Goal: Task Accomplishment & Management: Manage account settings

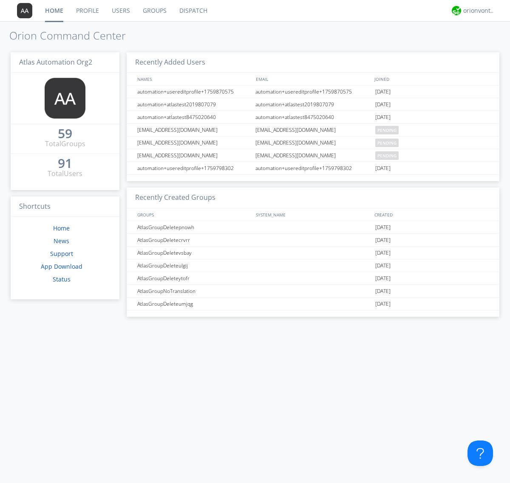
click at [120, 11] on link "Users" at bounding box center [120, 10] width 31 height 21
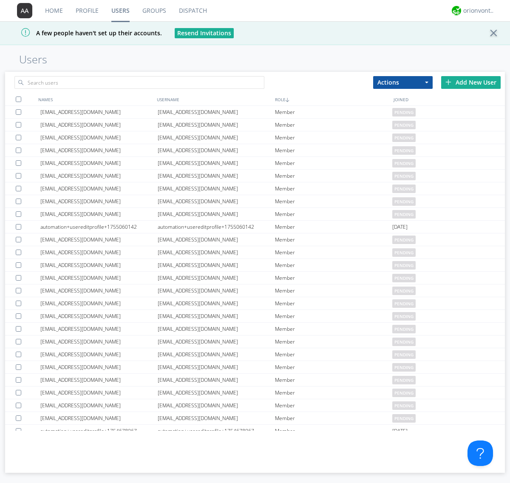
click at [471, 82] on div "Add New User" at bounding box center [470, 82] width 59 height 13
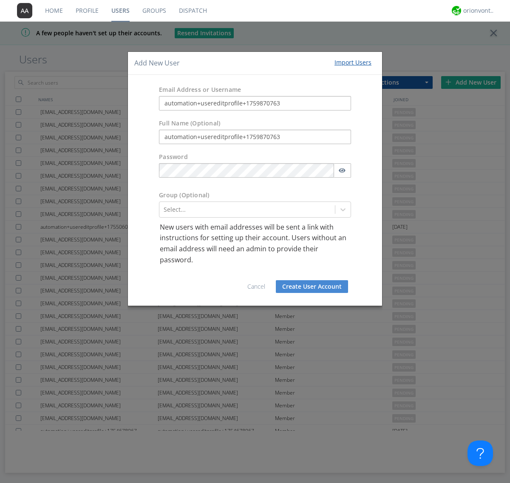
click at [312, 286] on button "Create User Account" at bounding box center [312, 286] width 72 height 13
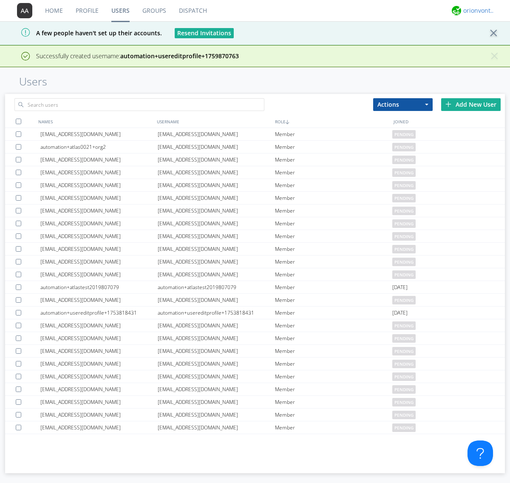
click at [477, 11] on div "orionvontas+atlas+automation+org2" at bounding box center [479, 10] width 32 height 8
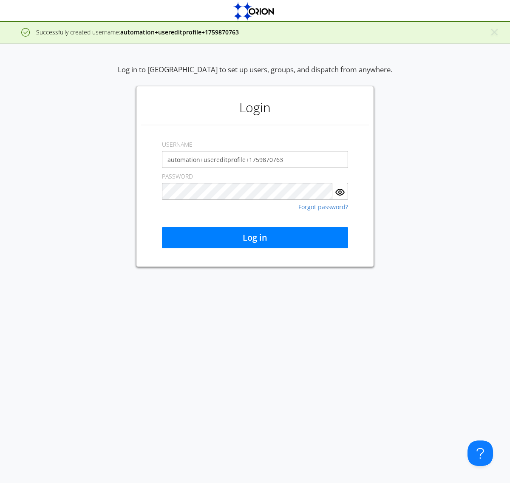
type input "automation+usereditprofile+1759870763"
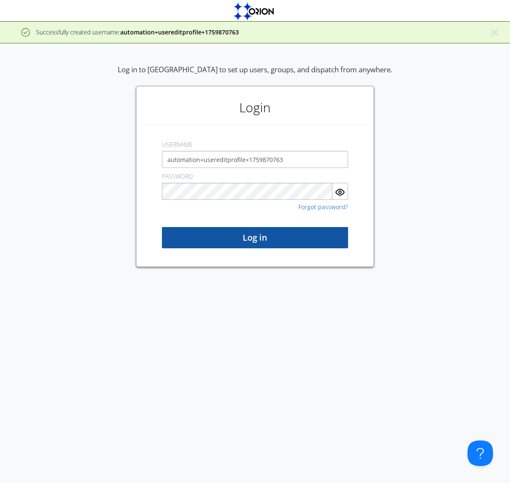
click at [255, 237] on button "Log in" at bounding box center [255, 237] width 186 height 21
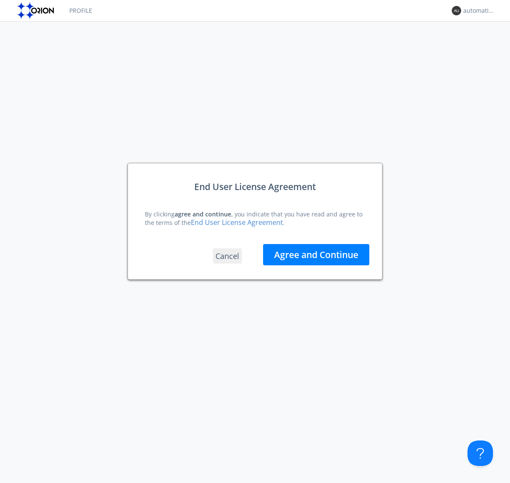
click at [316, 254] on button "Agree and Continue" at bounding box center [316, 254] width 106 height 21
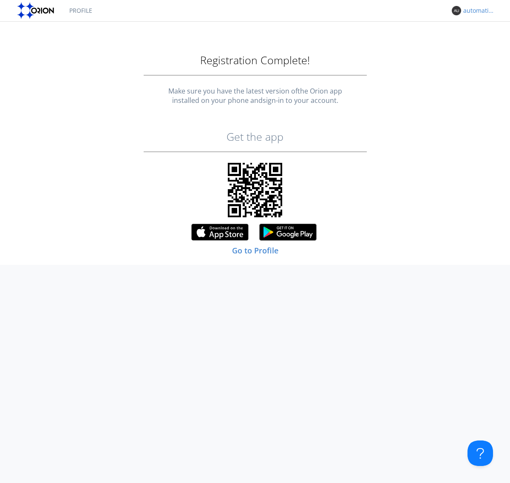
click at [477, 11] on div "automation+usereditprofile+1759870763" at bounding box center [479, 10] width 32 height 8
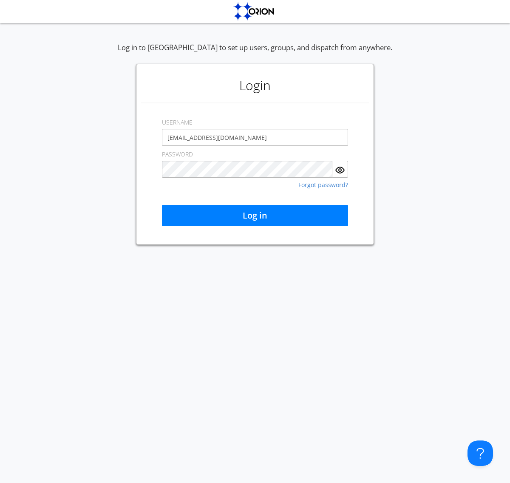
type input "[EMAIL_ADDRESS][DOMAIN_NAME]"
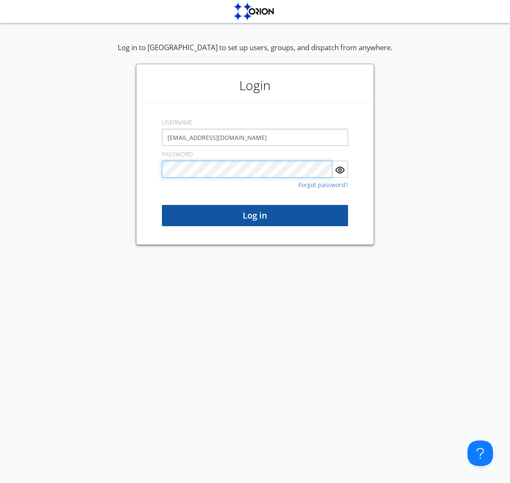
click at [255, 215] on button "Log in" at bounding box center [255, 215] width 186 height 21
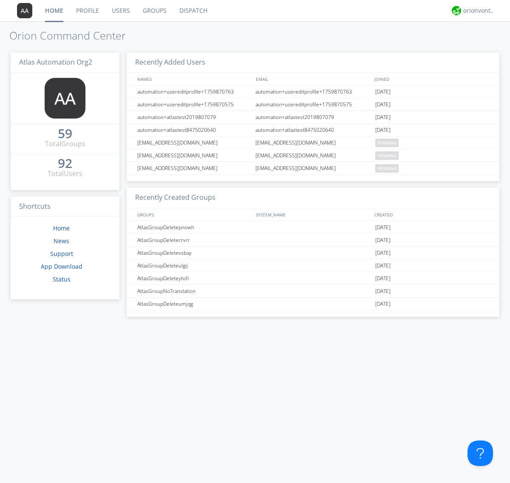
click at [120, 11] on link "Users" at bounding box center [120, 10] width 31 height 21
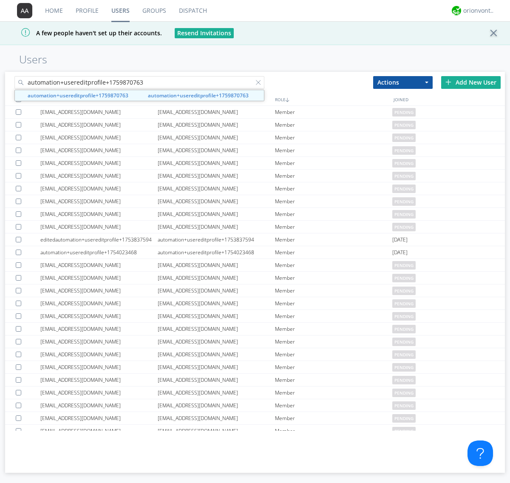
type input "automation+usereditprofile+1759870763"
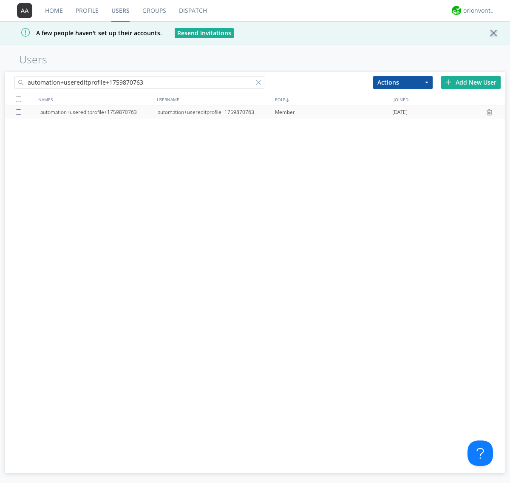
click at [216, 112] on div "automation+usereditprofile+1759870763" at bounding box center [216, 112] width 117 height 13
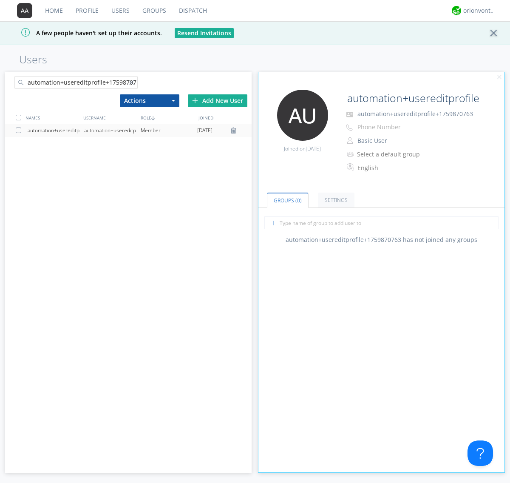
click at [335, 200] on link "Settings" at bounding box center [336, 199] width 37 height 15
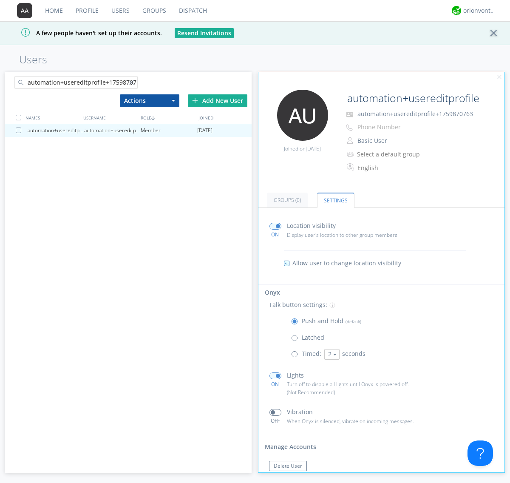
click at [292, 477] on button "Reset Password" at bounding box center [292, 482] width 47 height 10
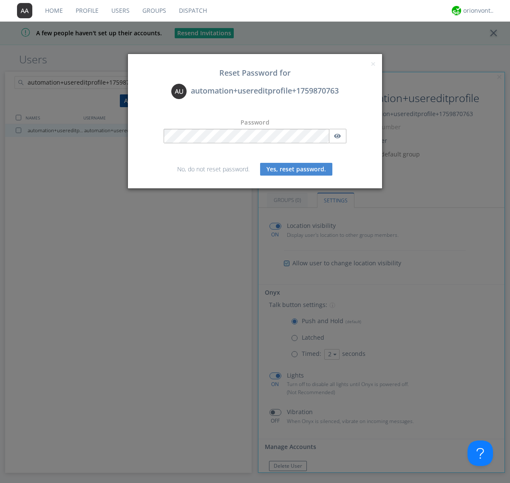
scroll to position [19, 0]
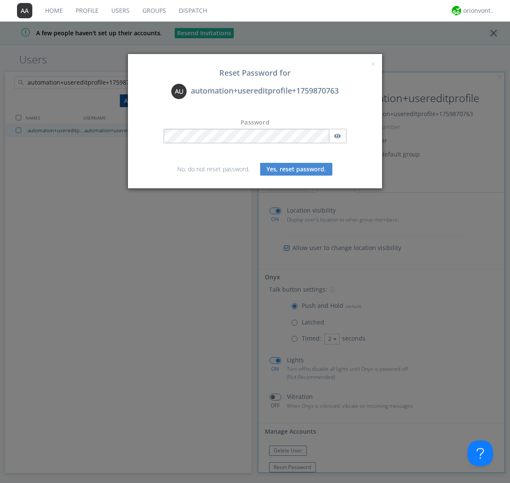
click at [296, 169] on button "Yes, reset password." at bounding box center [296, 169] width 72 height 13
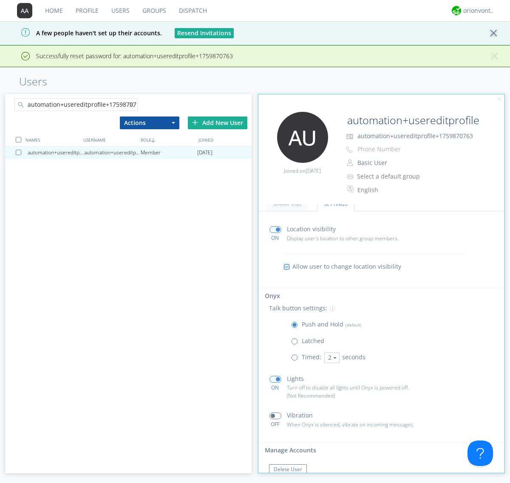
scroll to position [40, 0]
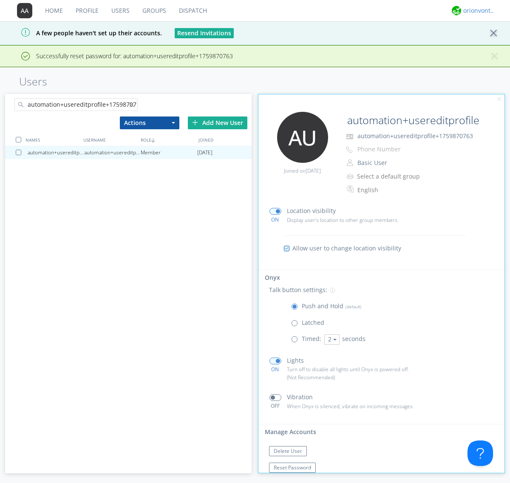
click at [477, 11] on div "orionvontas+atlas+automation+org2" at bounding box center [479, 10] width 32 height 8
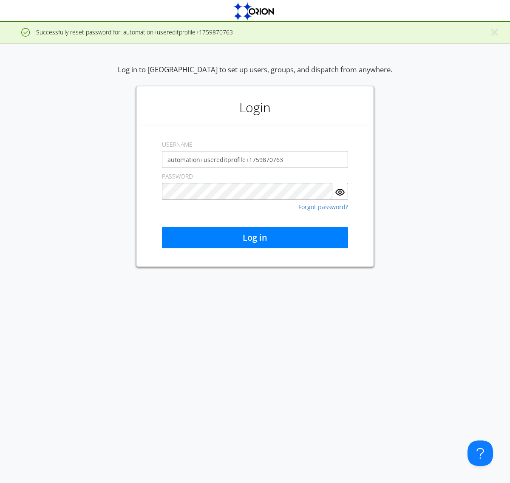
type input "automation+usereditprofile+1759870763"
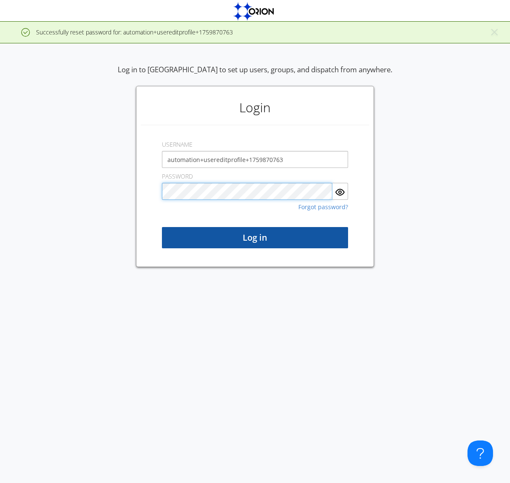
click at [255, 237] on button "Log in" at bounding box center [255, 237] width 186 height 21
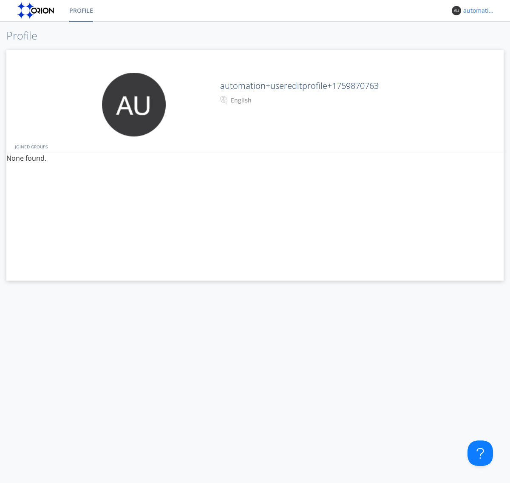
click at [477, 11] on div "automation+usereditprofile+1759870763" at bounding box center [479, 10] width 32 height 8
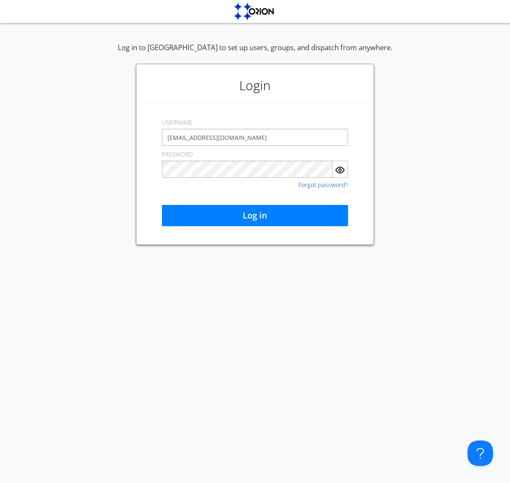
type input "[EMAIL_ADDRESS][DOMAIN_NAME]"
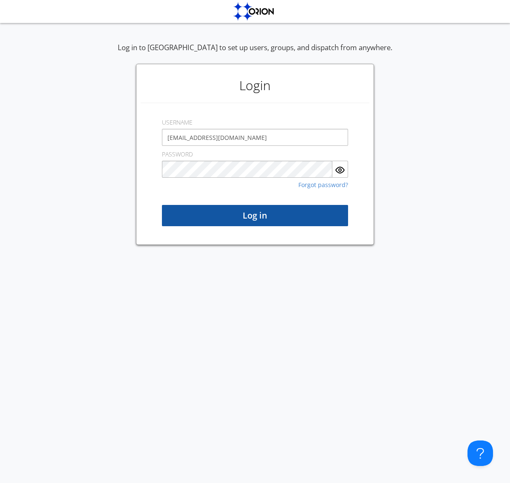
click at [255, 215] on button "Log in" at bounding box center [255, 215] width 186 height 21
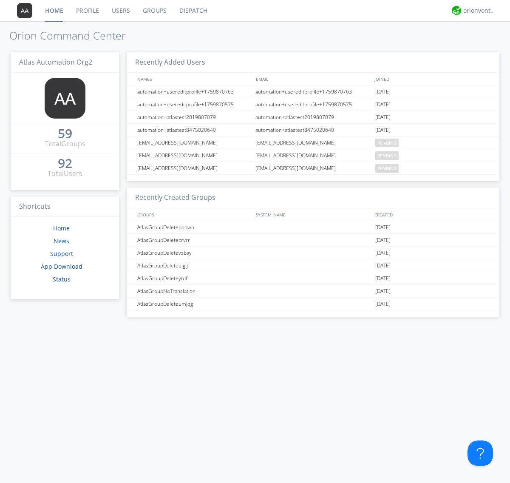
click at [120, 11] on link "Users" at bounding box center [120, 10] width 31 height 21
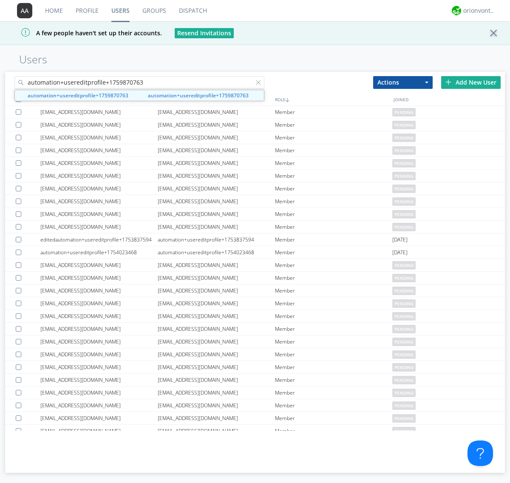
type input "automation+usereditprofile+1759870763"
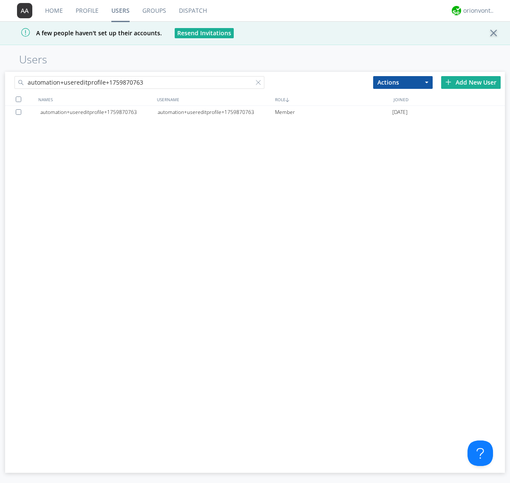
click at [20, 112] on div at bounding box center [20, 112] width 8 height 6
click at [403, 82] on button "Actions" at bounding box center [402, 82] width 59 height 13
click at [0, 0] on link "Delete User" at bounding box center [0, 0] width 0 height 0
